Goal: Find specific page/section: Find specific page/section

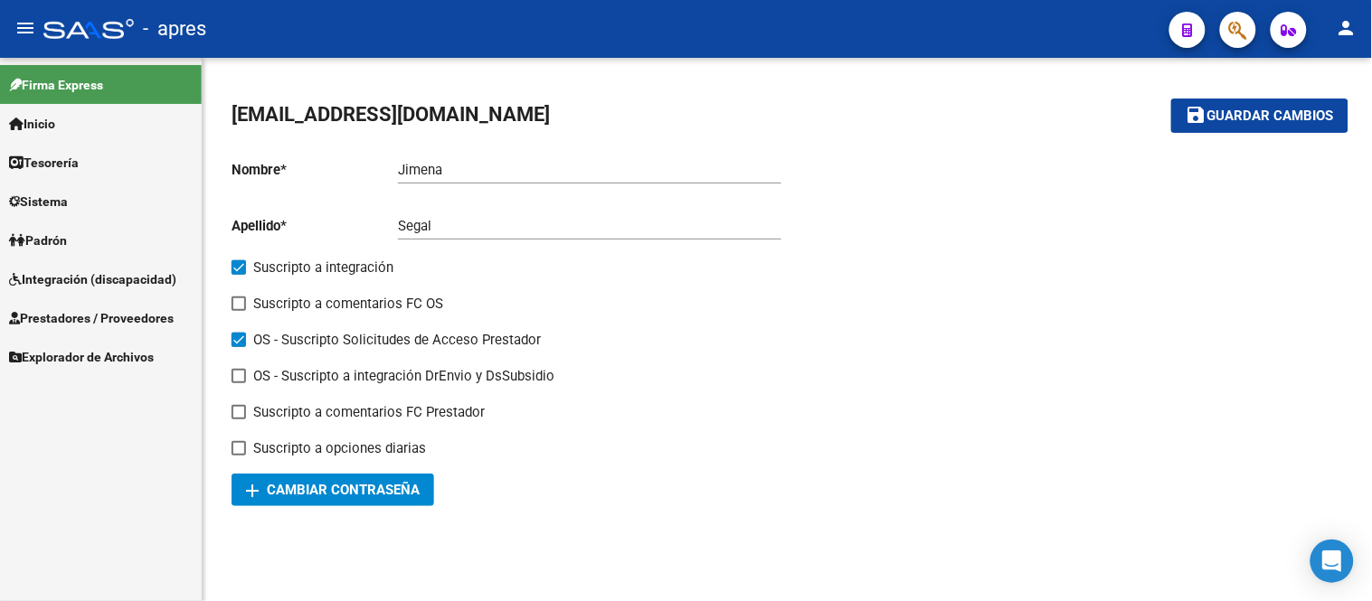
click at [105, 266] on link "Integración (discapacidad)" at bounding box center [101, 279] width 202 height 39
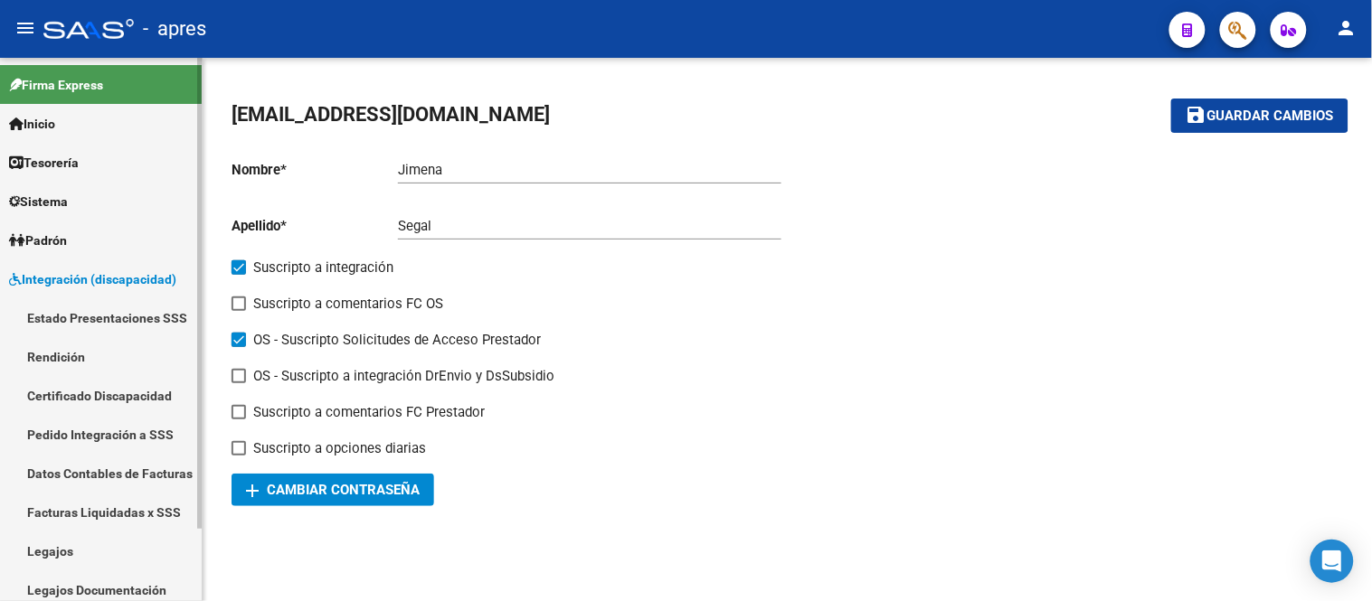
click at [113, 555] on link "Legajos" at bounding box center [101, 551] width 202 height 39
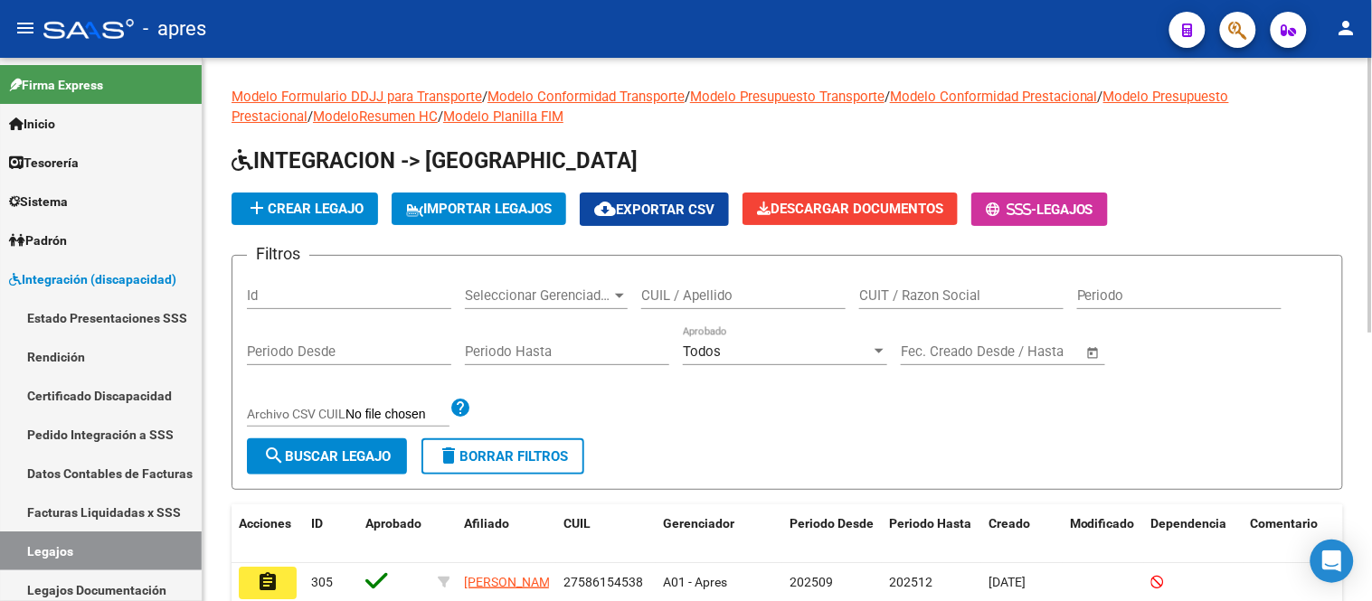
click at [711, 289] on input "CUIL / Apellido" at bounding box center [743, 296] width 204 height 16
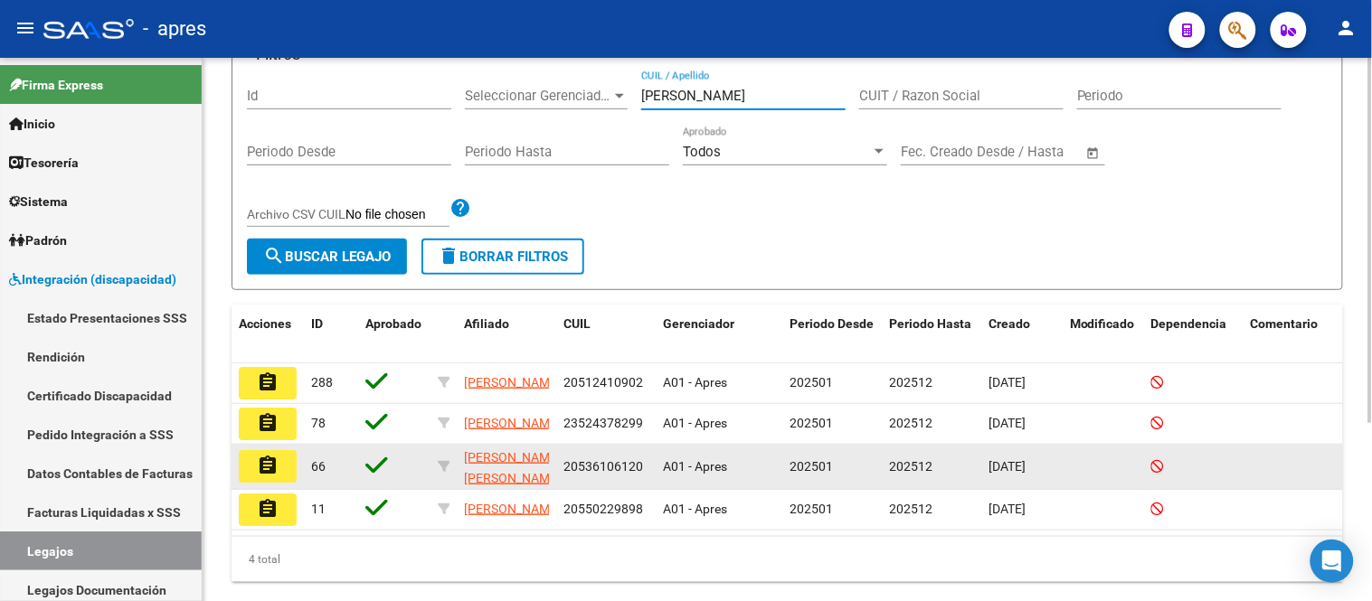
scroll to position [267, 0]
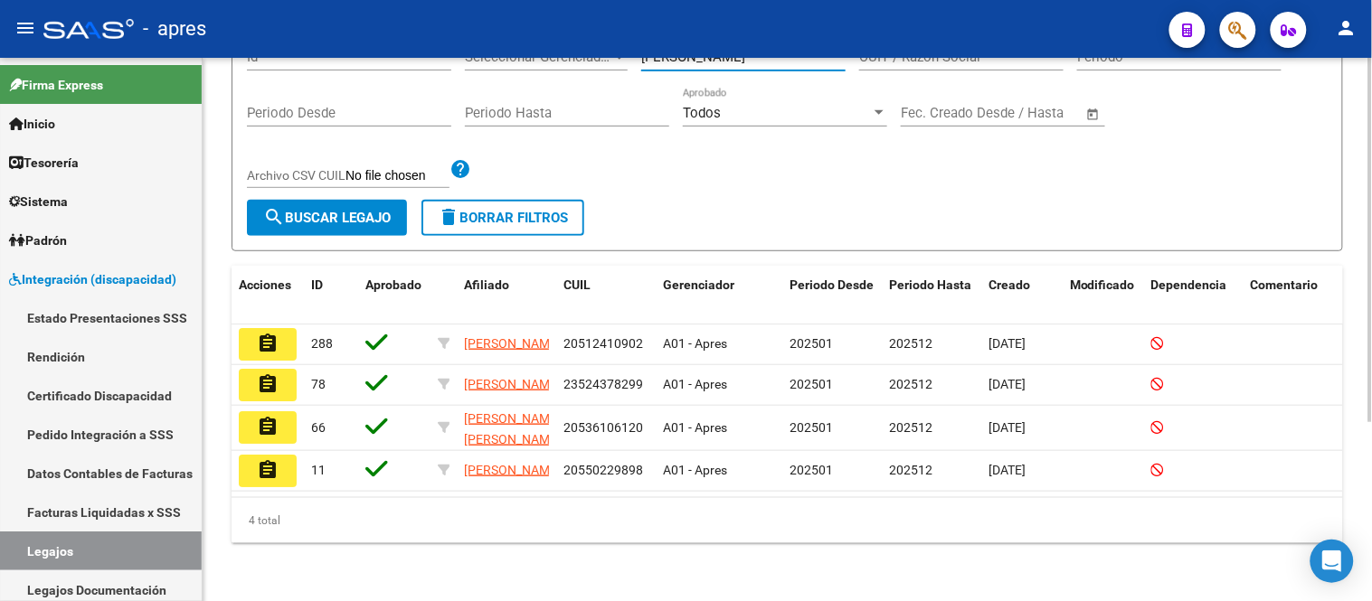
type input "aguirre"
click at [610, 557] on div "Modelo Formulario DDJJ para Transporte / Modelo Conformidad Transporte / Modelo…" at bounding box center [787, 210] width 1169 height 782
click at [846, 564] on div "Modelo Formulario DDJJ para Transporte / Modelo Conformidad Transporte / Modelo…" at bounding box center [787, 210] width 1169 height 782
